Goal: Transaction & Acquisition: Download file/media

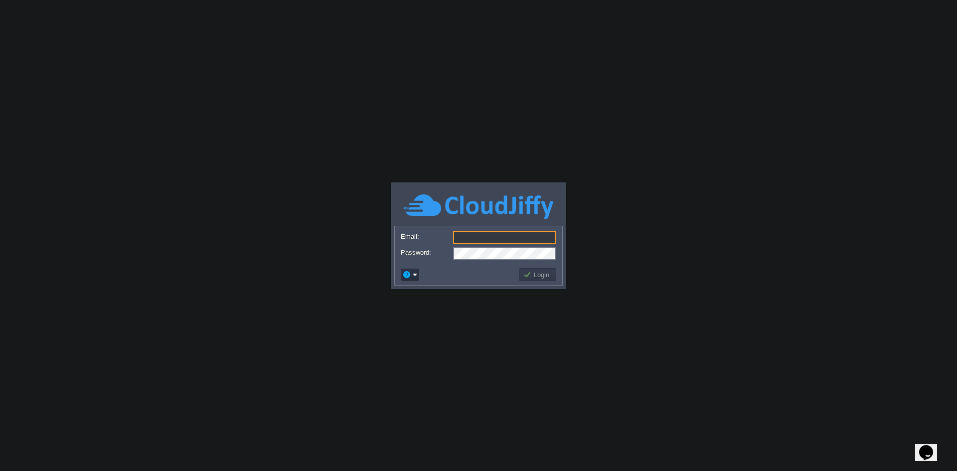
type input "[EMAIL_ADDRESS][DOMAIN_NAME]"
click at [533, 276] on button "Login" at bounding box center [537, 274] width 29 height 9
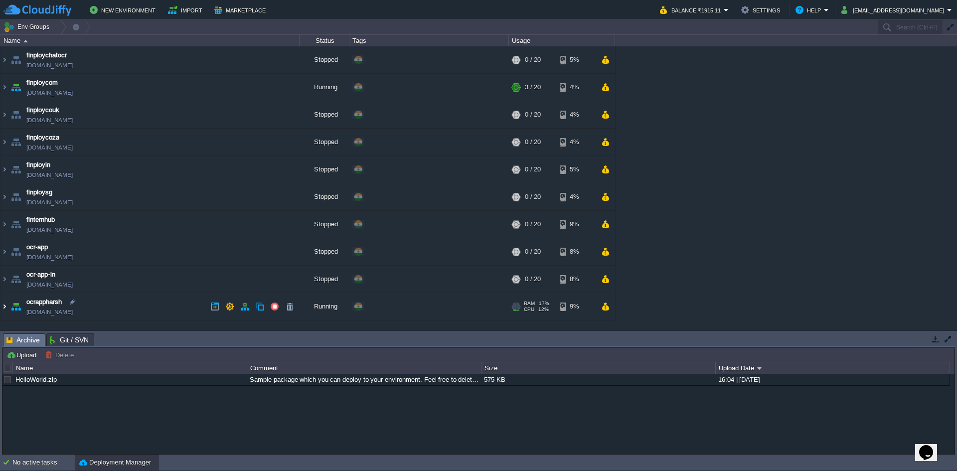
click at [6, 308] on img at bounding box center [4, 306] width 8 height 27
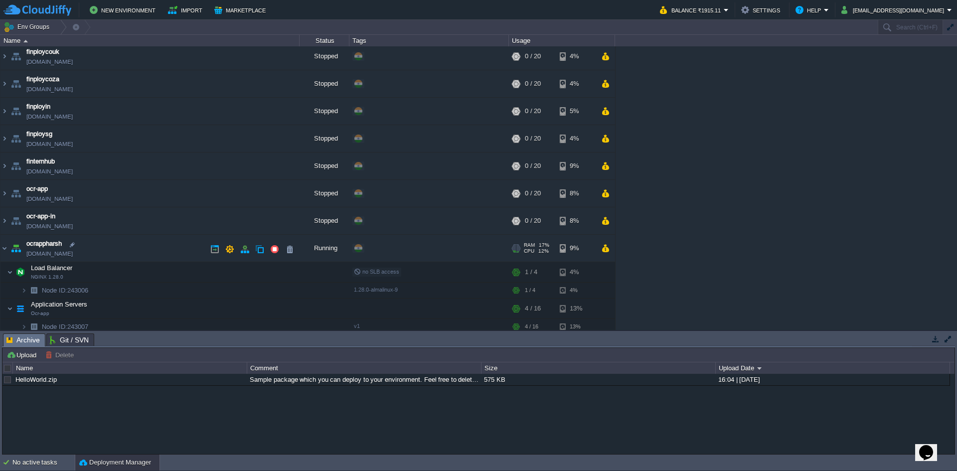
scroll to position [63, 0]
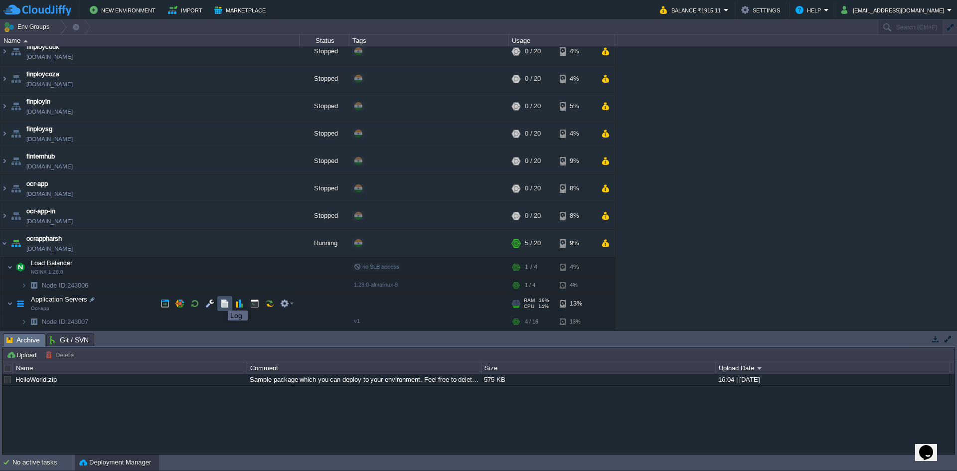
click at [220, 301] on button "button" at bounding box center [224, 303] width 9 height 9
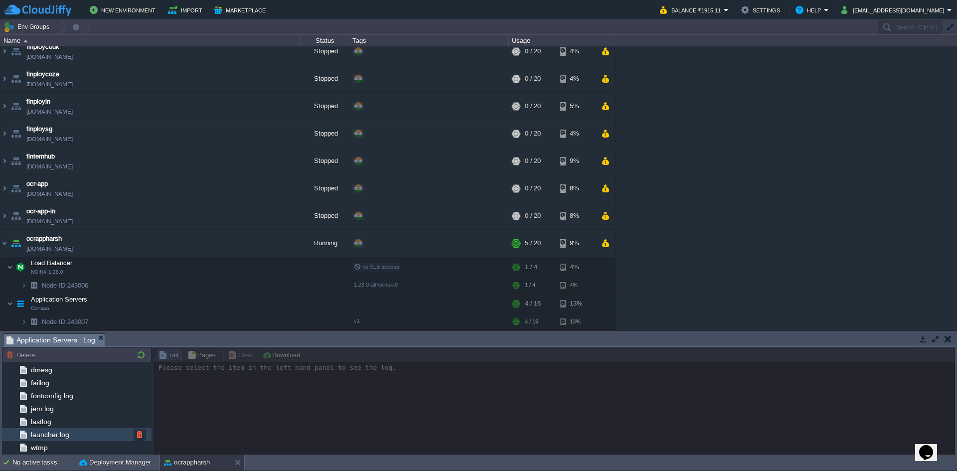
scroll to position [92, 0]
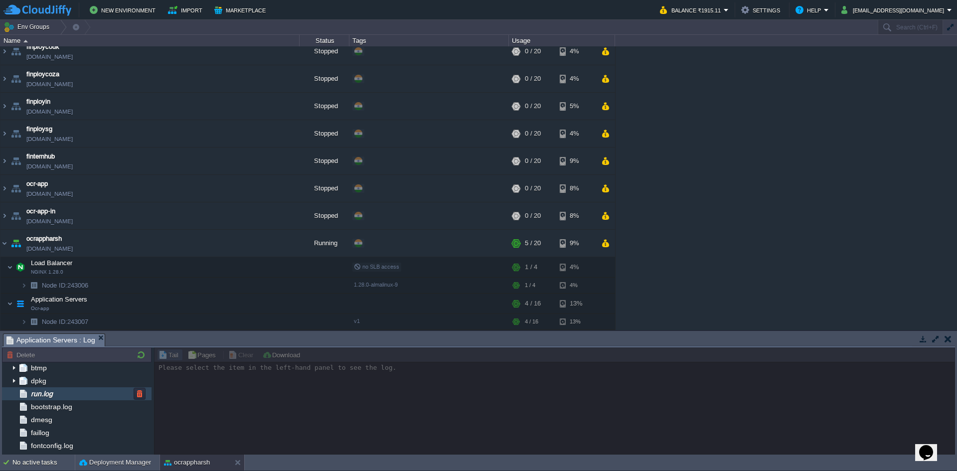
click at [59, 398] on div "run.log" at bounding box center [76, 393] width 149 height 13
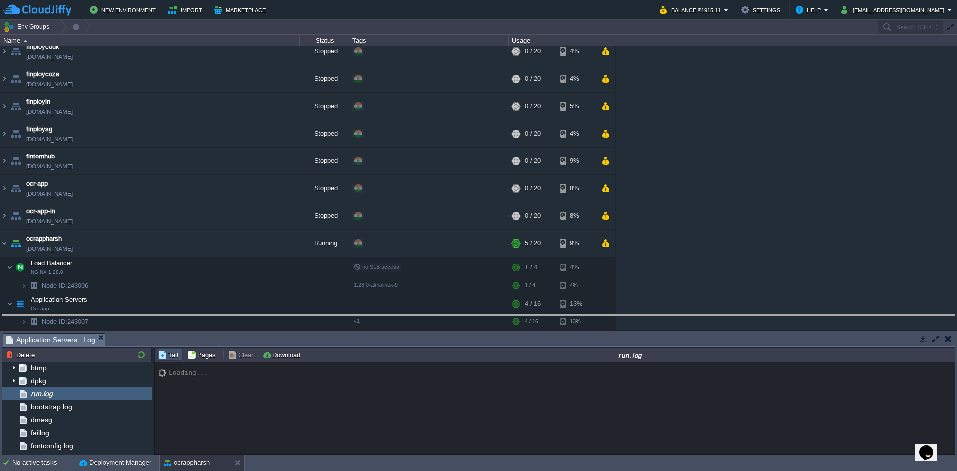
drag, startPoint x: 368, startPoint y: 339, endPoint x: 370, endPoint y: 319, distance: 19.5
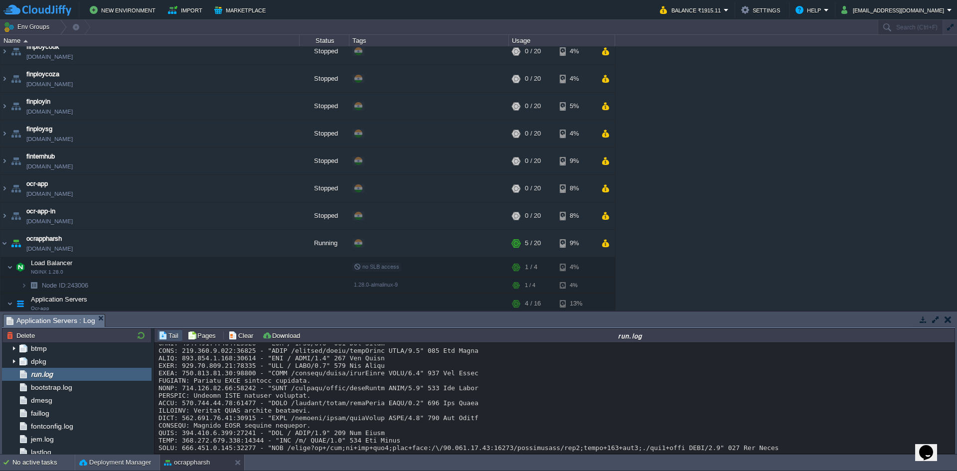
scroll to position [7902, 0]
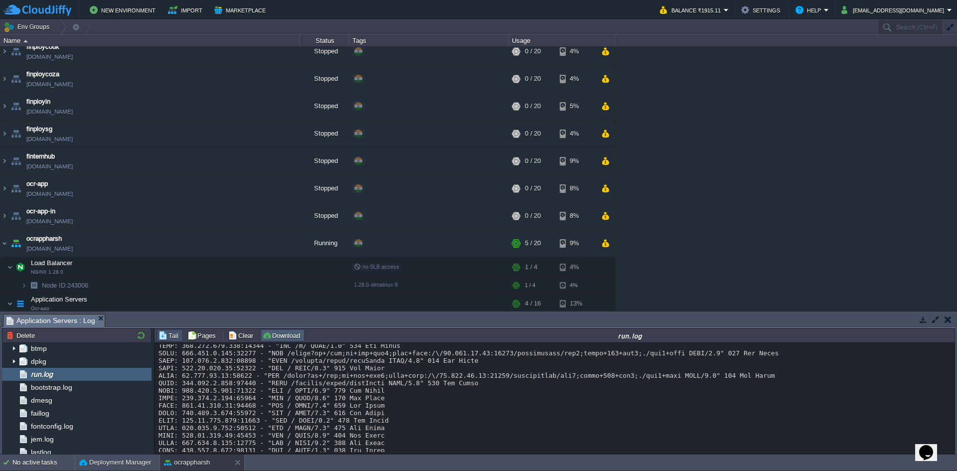
click at [278, 338] on button "Download" at bounding box center [282, 335] width 41 height 9
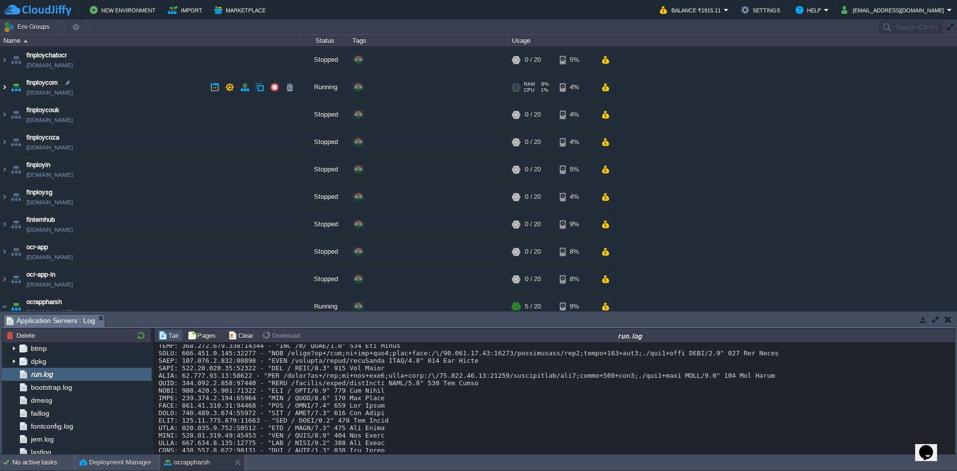
click at [3, 90] on img at bounding box center [4, 87] width 8 height 27
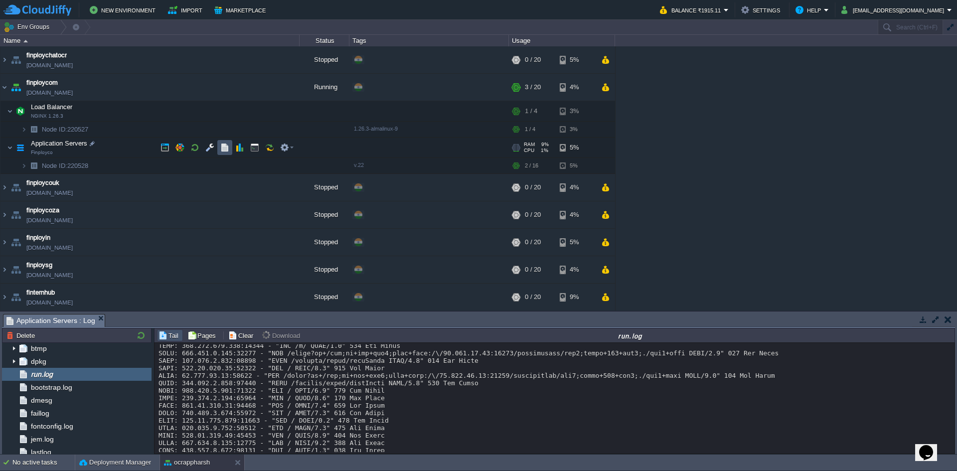
click at [223, 147] on button "button" at bounding box center [224, 147] width 9 height 9
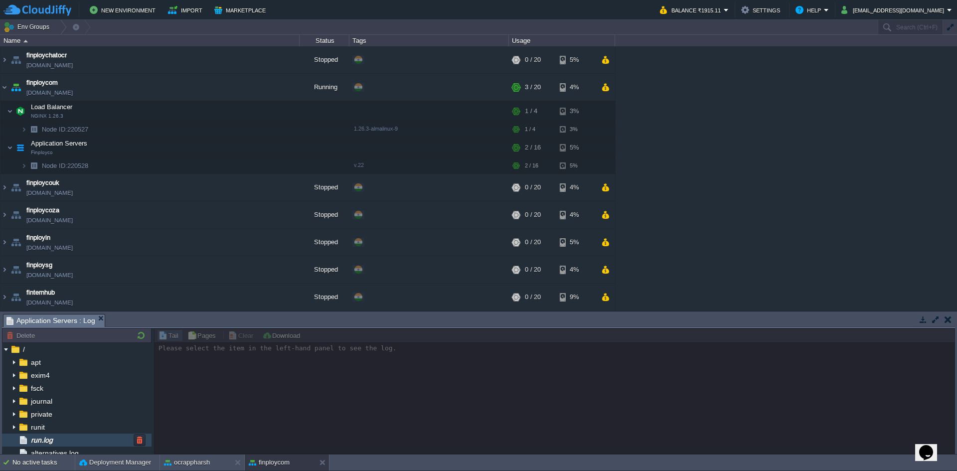
click at [64, 440] on div "run.log" at bounding box center [76, 439] width 149 height 13
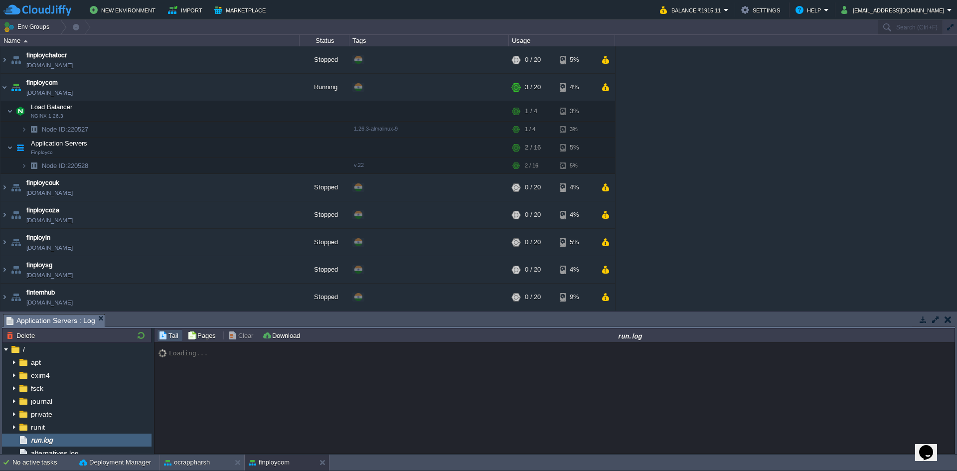
scroll to position [7476, 0]
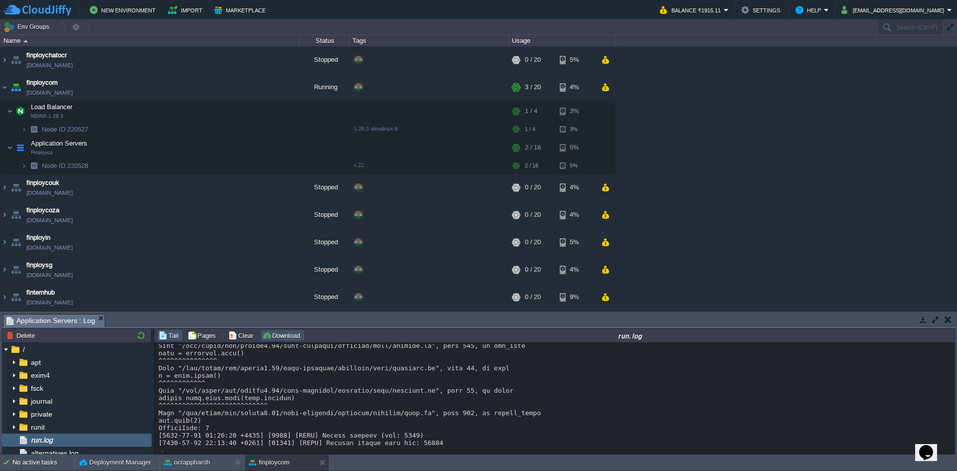
click at [277, 336] on button "Download" at bounding box center [282, 335] width 41 height 9
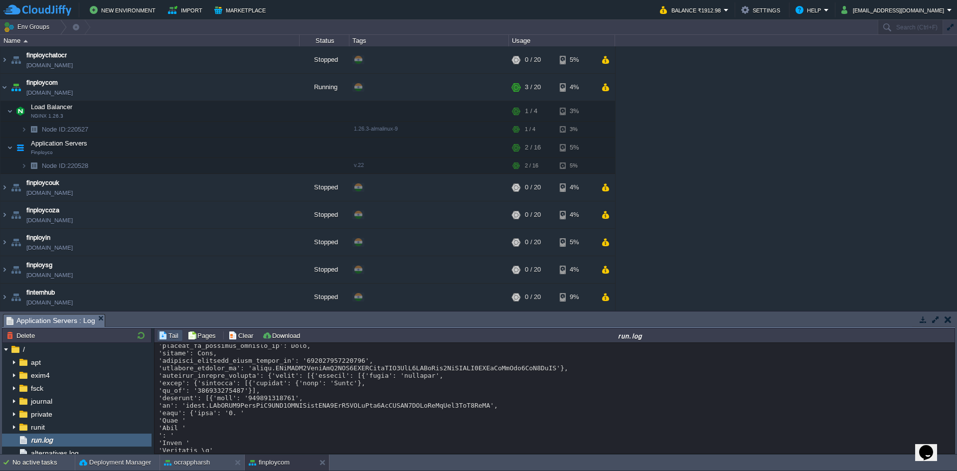
scroll to position [8671, 0]
